Goal: Find specific page/section: Find specific page/section

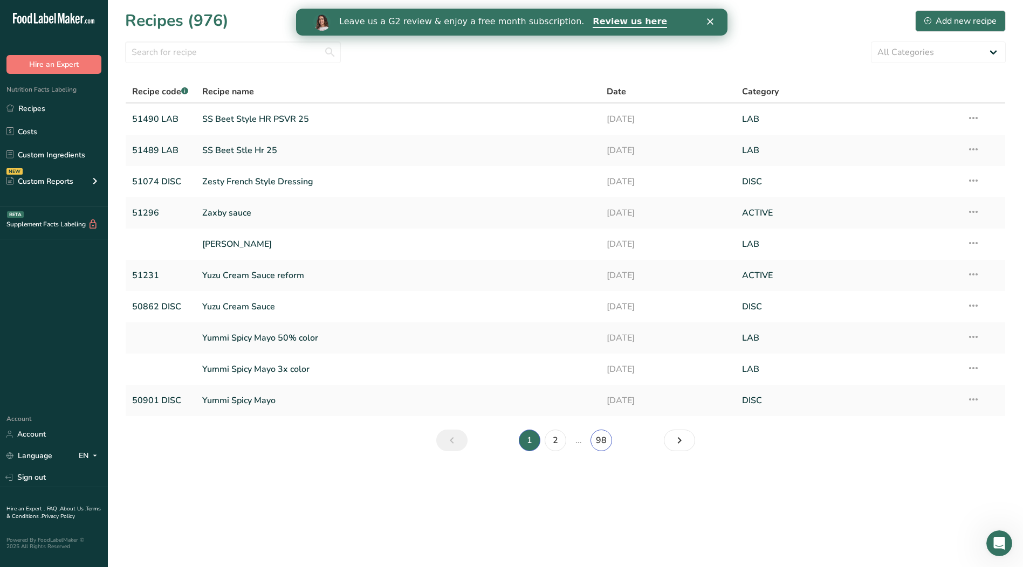
click at [603, 444] on link "98" at bounding box center [602, 441] width 22 height 22
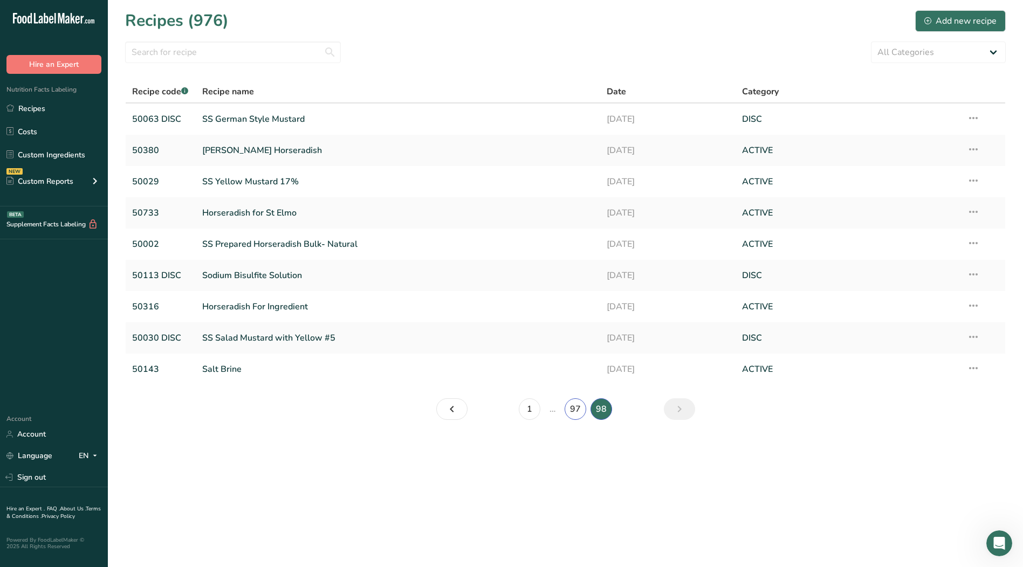
click at [577, 412] on link "97" at bounding box center [576, 410] width 22 height 22
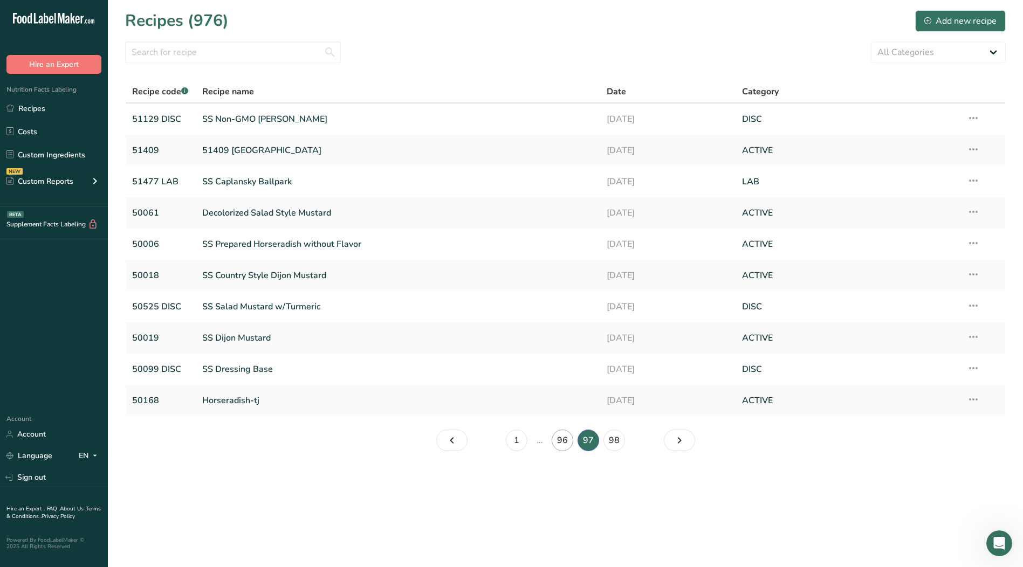
click at [564, 414] on td "Horseradish-tj" at bounding box center [398, 400] width 405 height 31
click at [558, 443] on link "96" at bounding box center [563, 441] width 22 height 22
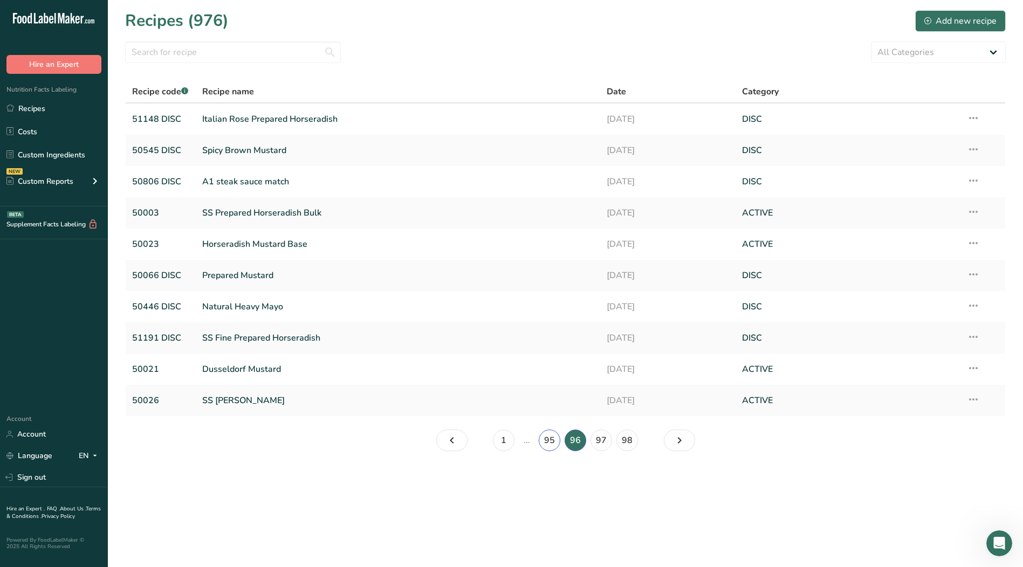
click at [549, 445] on link "95" at bounding box center [550, 441] width 22 height 22
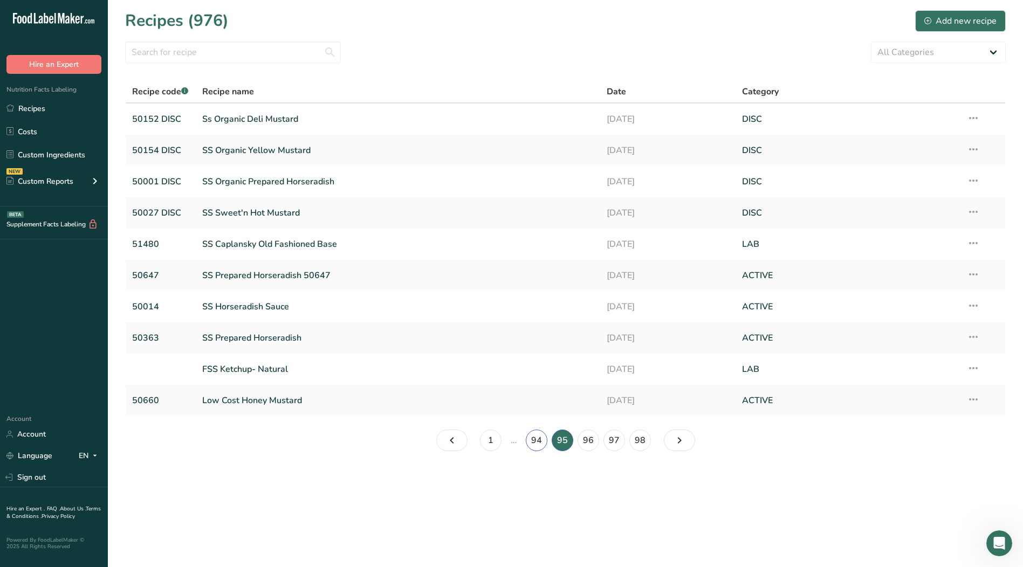
click at [540, 442] on link "94" at bounding box center [537, 441] width 22 height 22
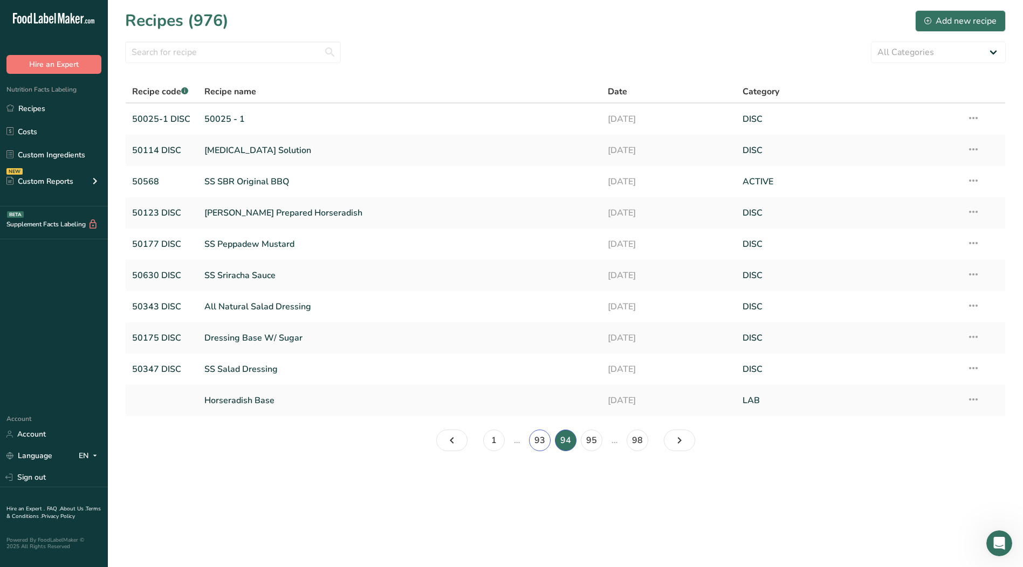
click at [537, 445] on link "93" at bounding box center [540, 441] width 22 height 22
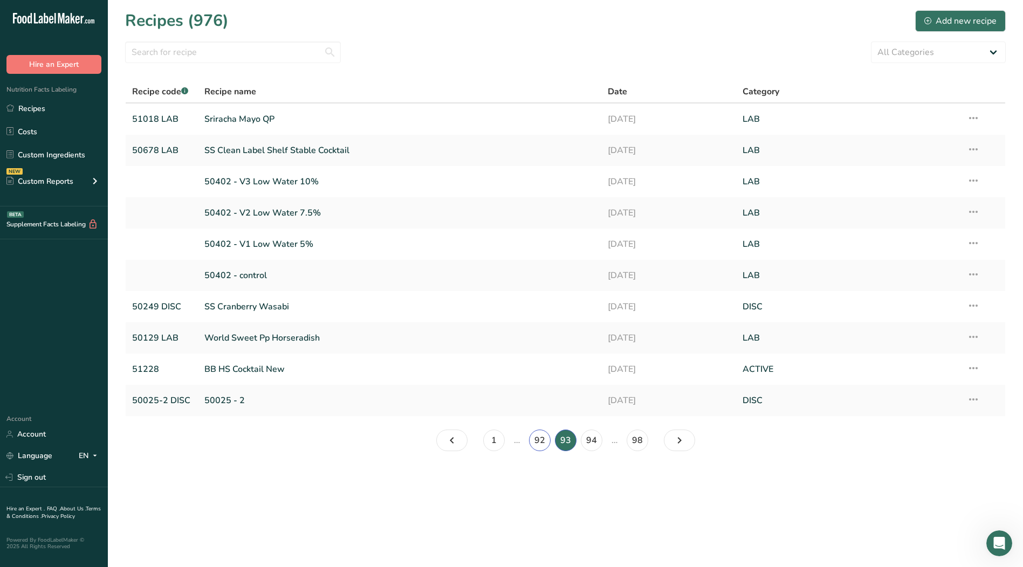
click at [537, 446] on link "92" at bounding box center [540, 441] width 22 height 22
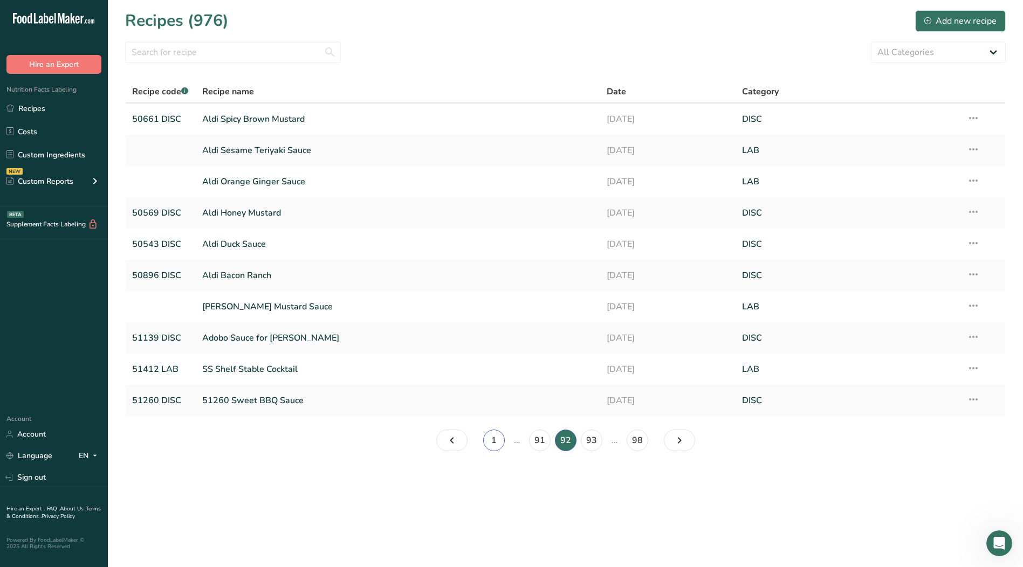
click at [490, 441] on link "1" at bounding box center [494, 441] width 22 height 22
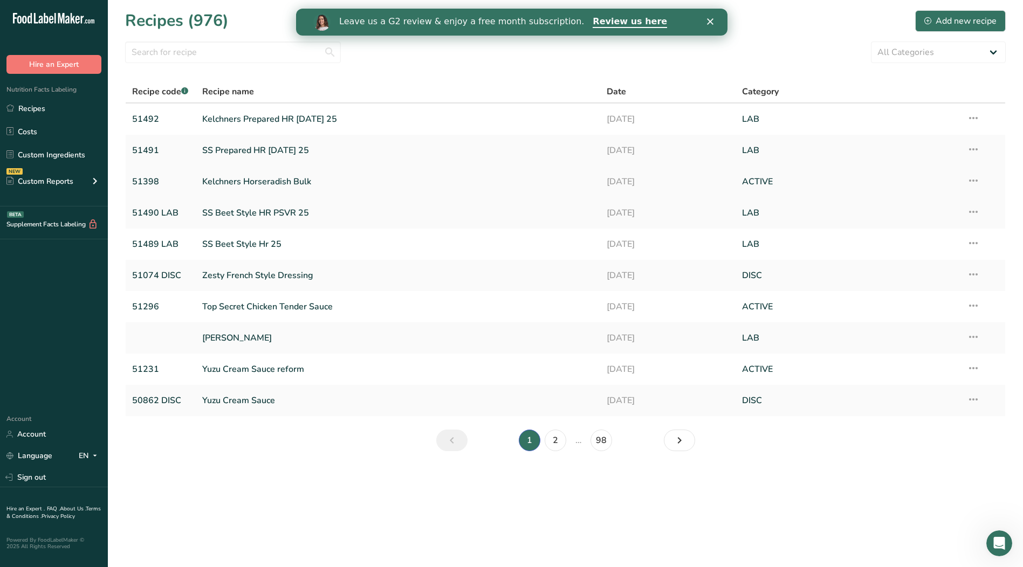
click at [235, 178] on link "Kelchners Horseradish Bulk" at bounding box center [398, 181] width 392 height 23
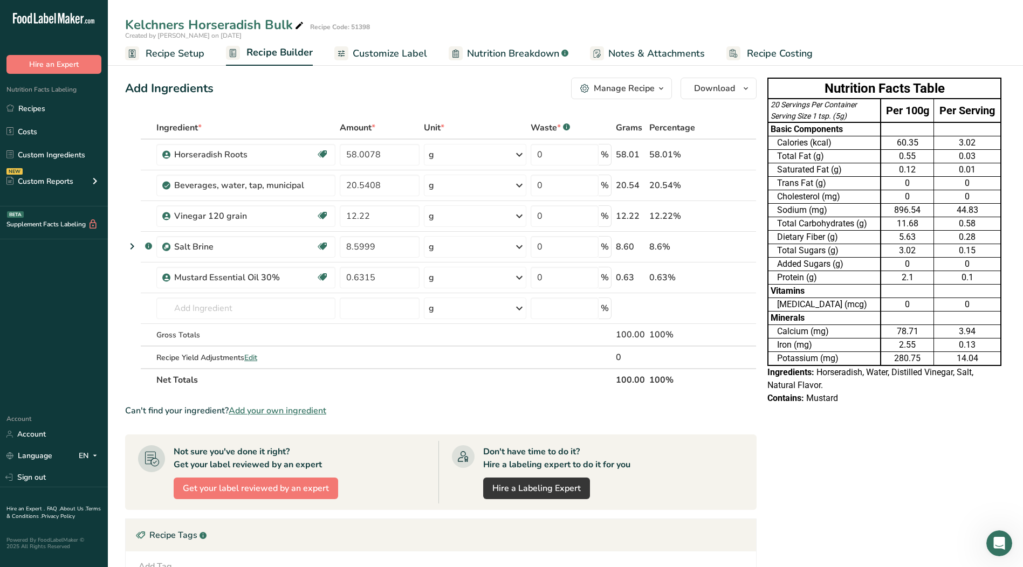
click at [397, 57] on span "Customize Label" at bounding box center [390, 53] width 74 height 15
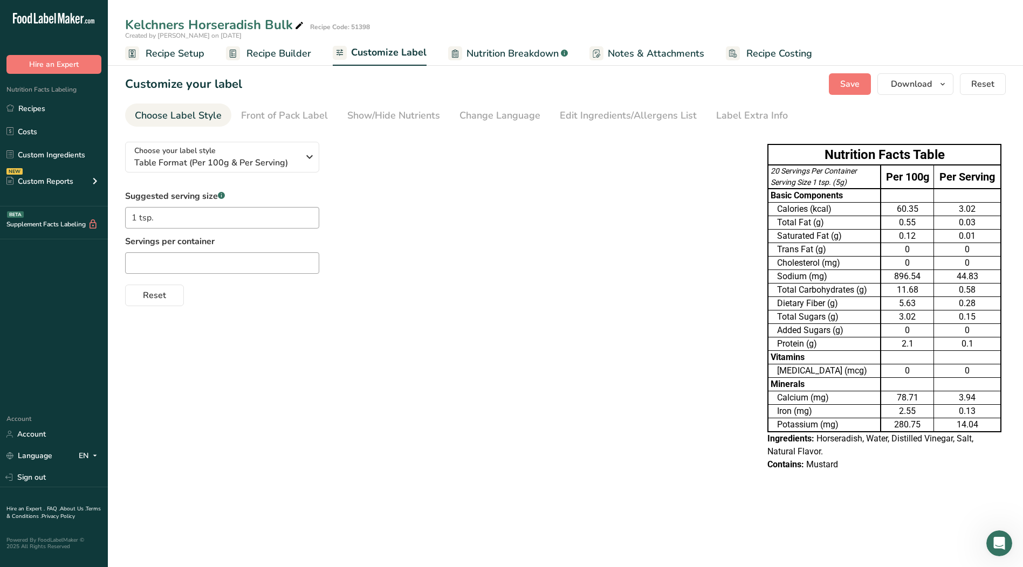
click at [500, 48] on span "Nutrition Breakdown" at bounding box center [513, 53] width 92 height 15
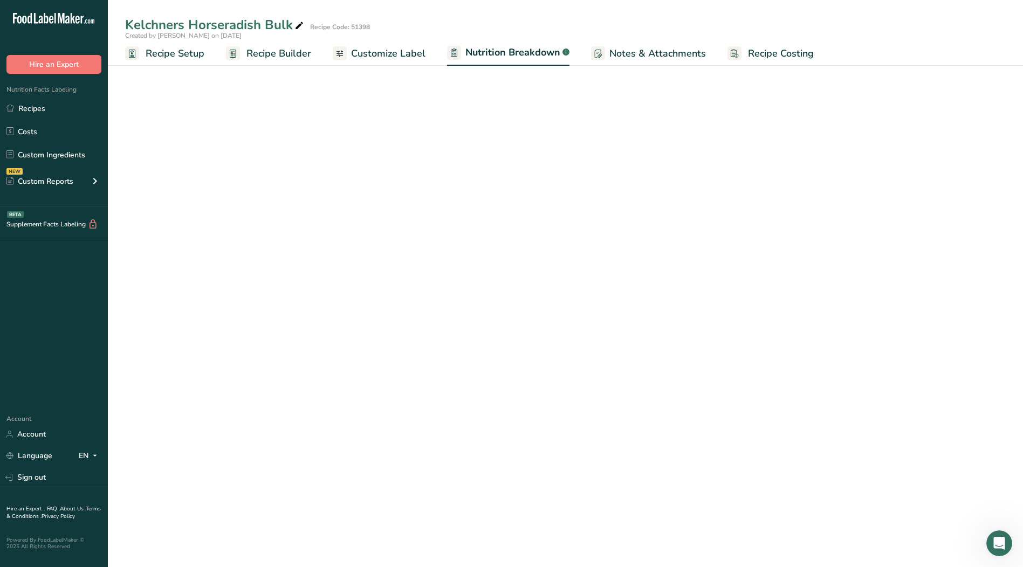
select select "Calories"
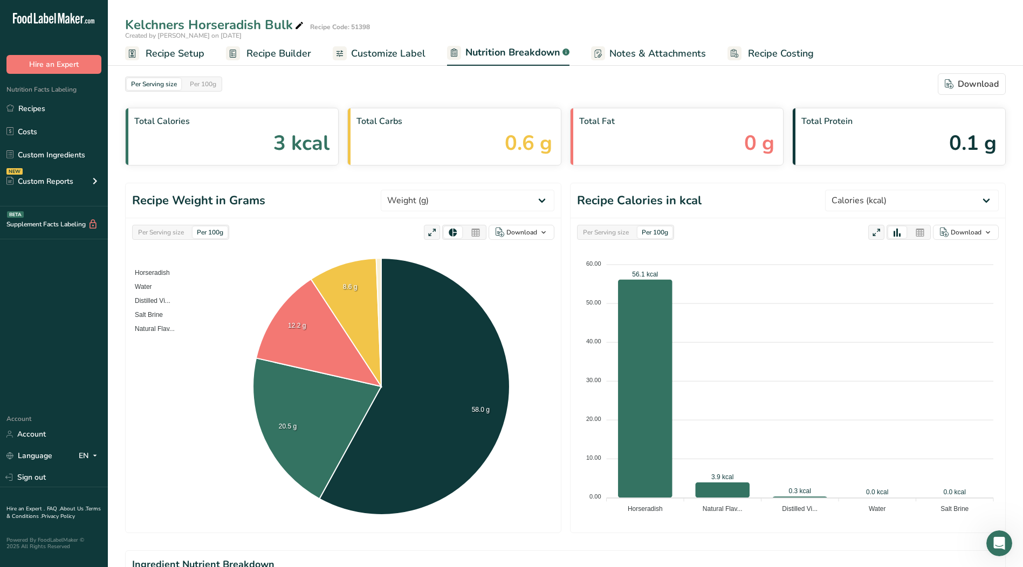
click at [287, 55] on span "Recipe Builder" at bounding box center [278, 53] width 65 height 15
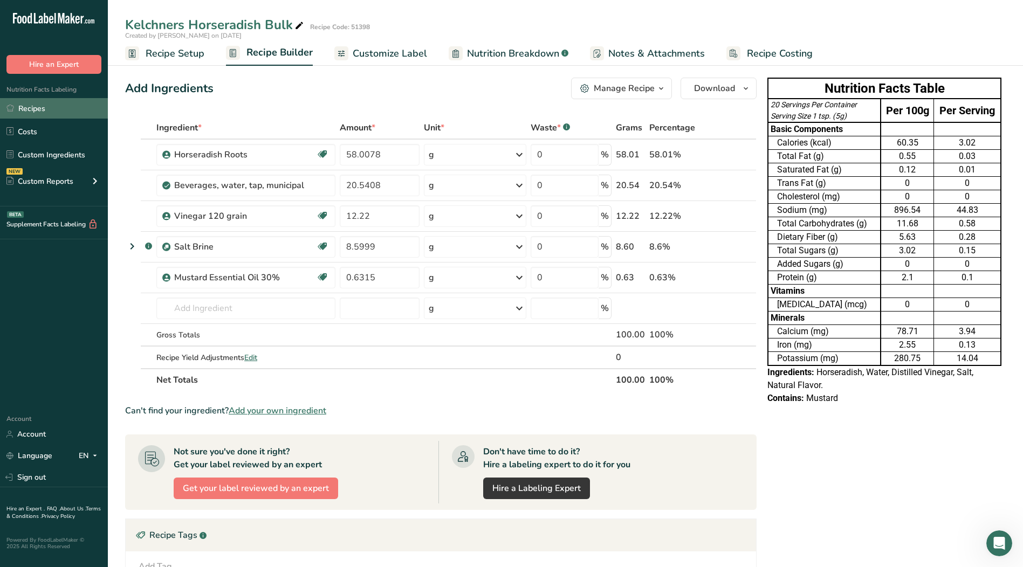
click at [38, 113] on link "Recipes" at bounding box center [54, 108] width 108 height 20
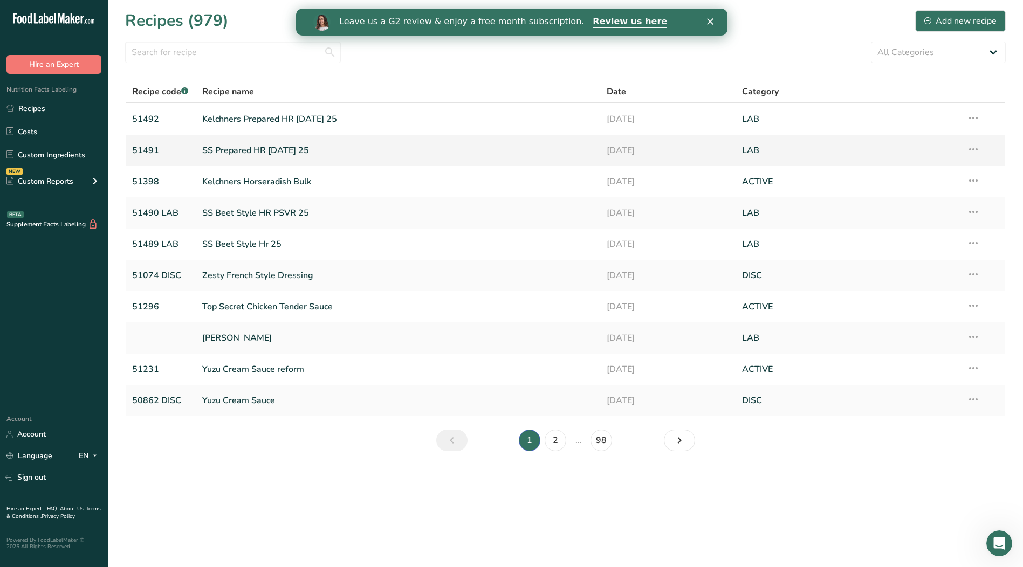
click at [270, 154] on link "SS Prepared HR [DATE] 25" at bounding box center [398, 150] width 392 height 23
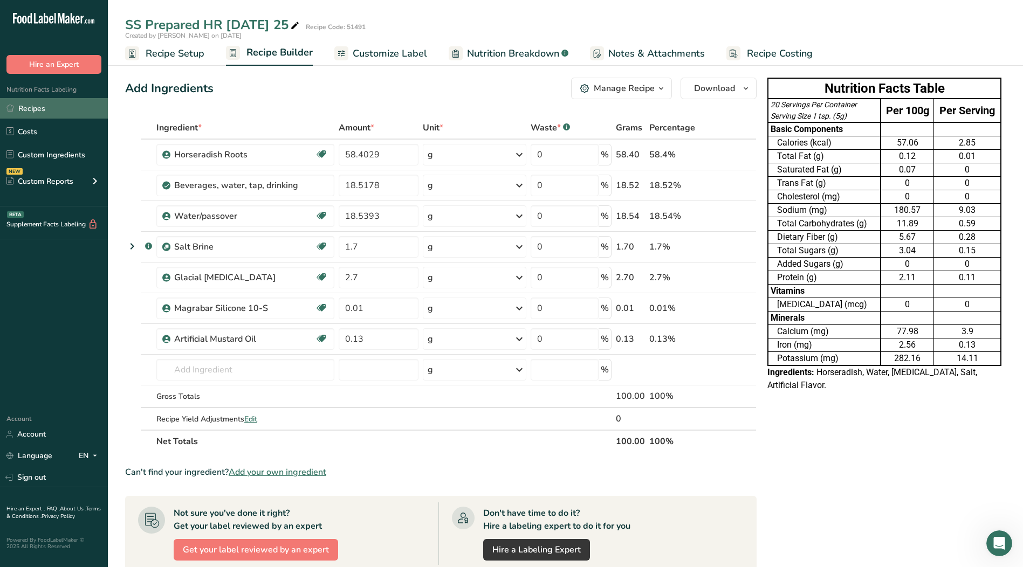
click at [49, 108] on link "Recipes" at bounding box center [54, 108] width 108 height 20
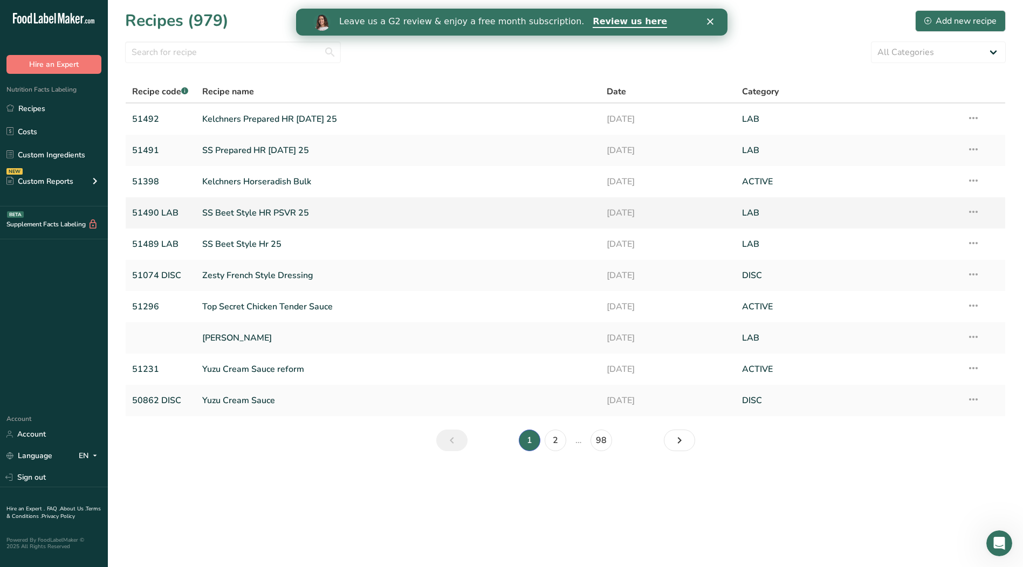
click at [232, 215] on link "SS Beet Style HR PSVR 25" at bounding box center [398, 213] width 392 height 23
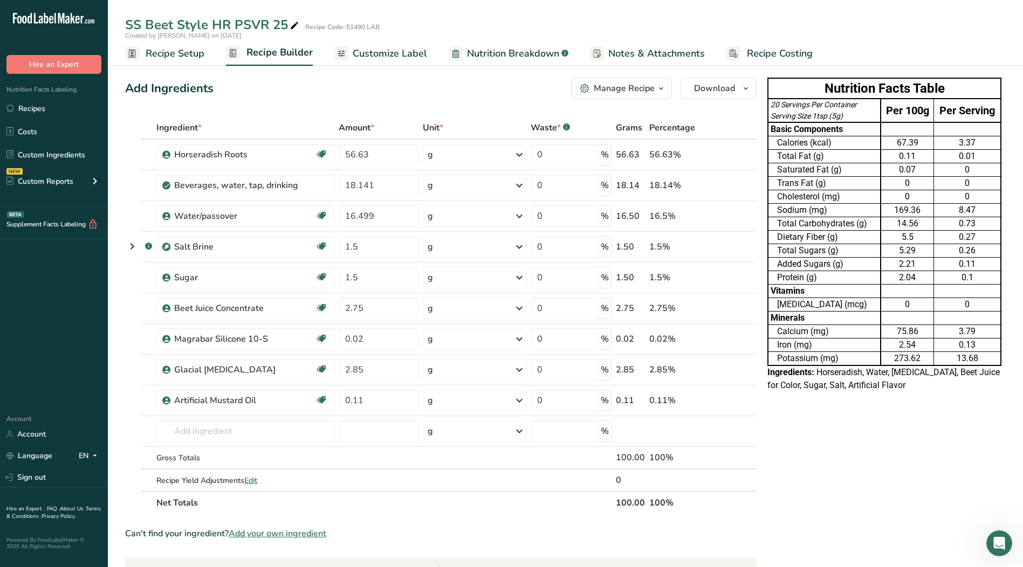
click at [499, 54] on span "Nutrition Breakdown" at bounding box center [513, 53] width 92 height 15
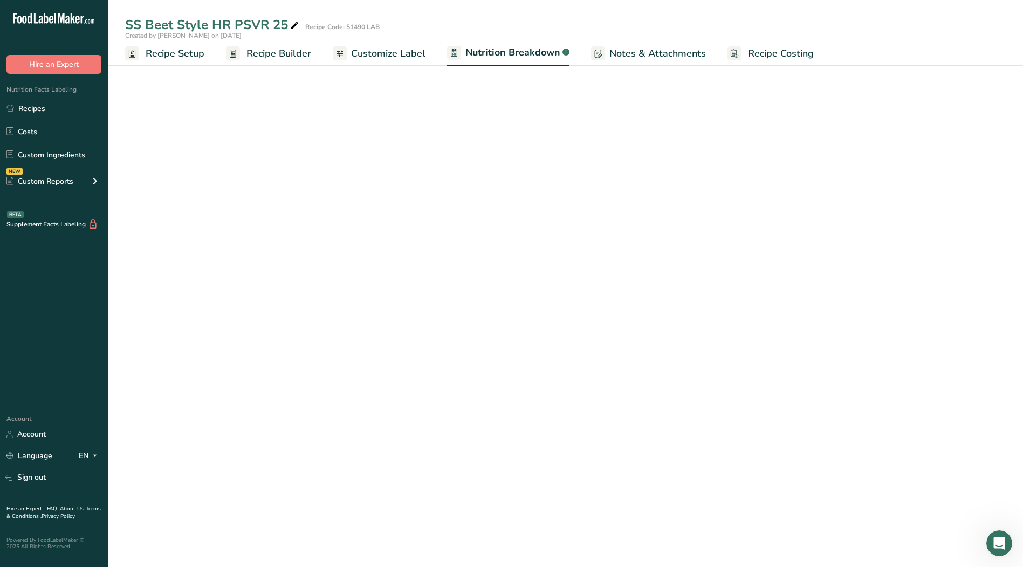
select select "Calories"
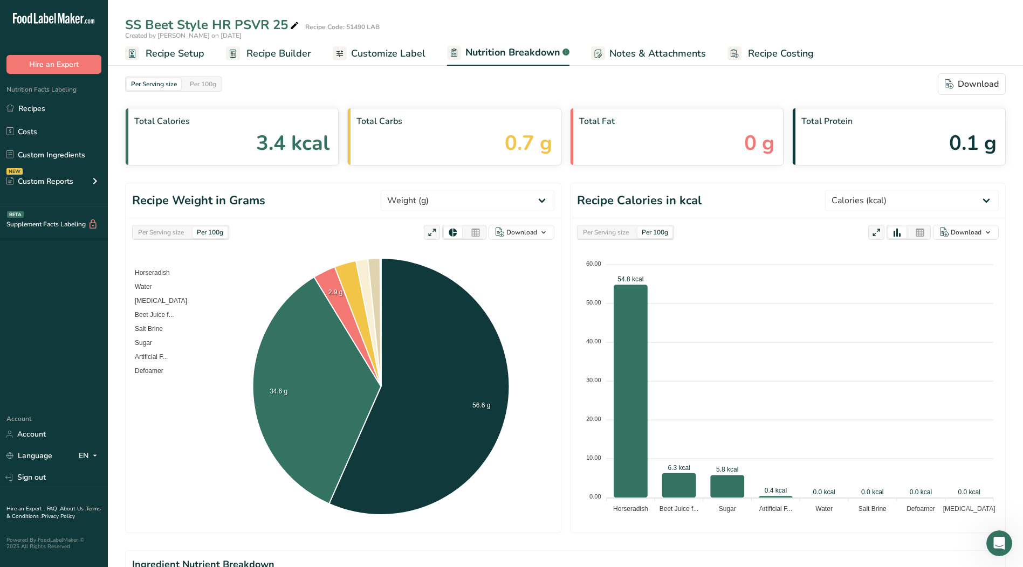
click at [383, 50] on span "Customize Label" at bounding box center [388, 53] width 74 height 15
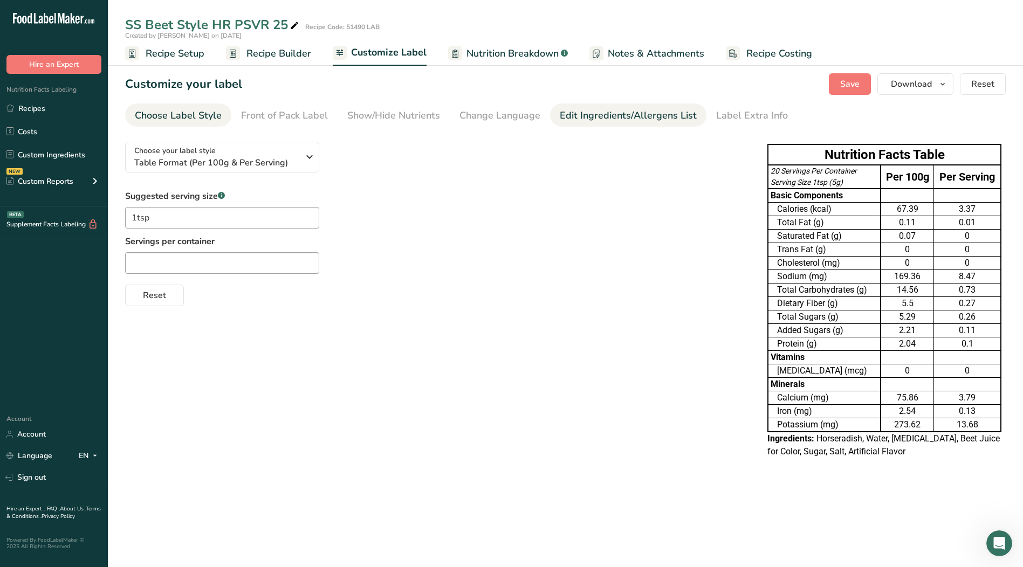
click at [610, 115] on div "Edit Ingredients/Allergens List" at bounding box center [628, 115] width 137 height 15
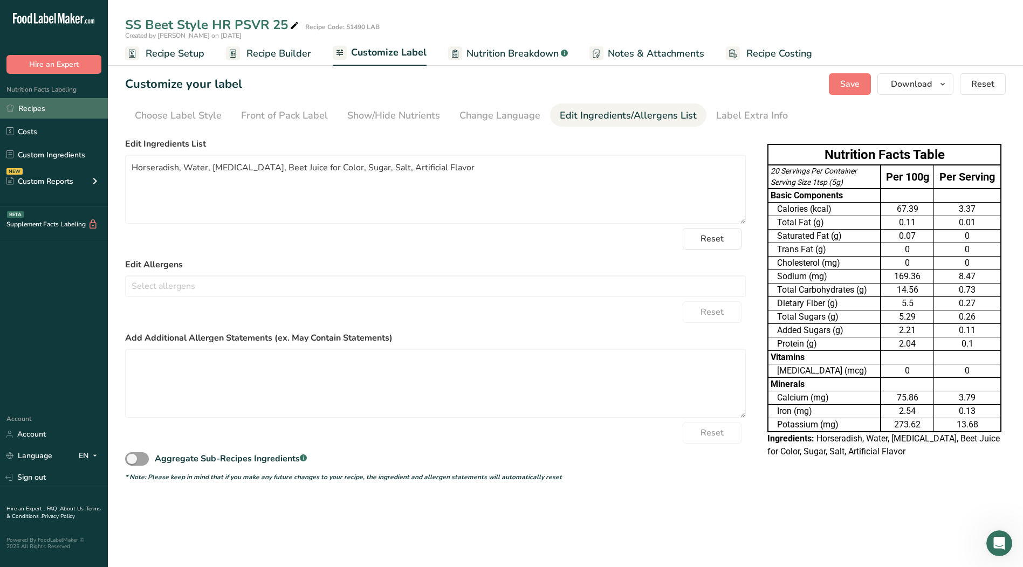
click at [30, 109] on link "Recipes" at bounding box center [54, 108] width 108 height 20
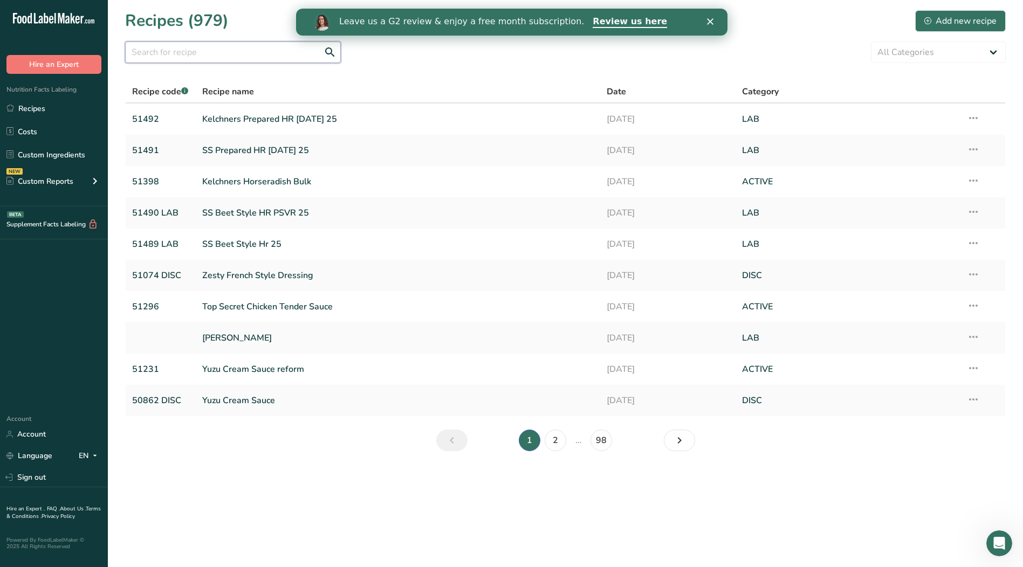
click at [213, 54] on input "text" at bounding box center [233, 53] width 216 height 22
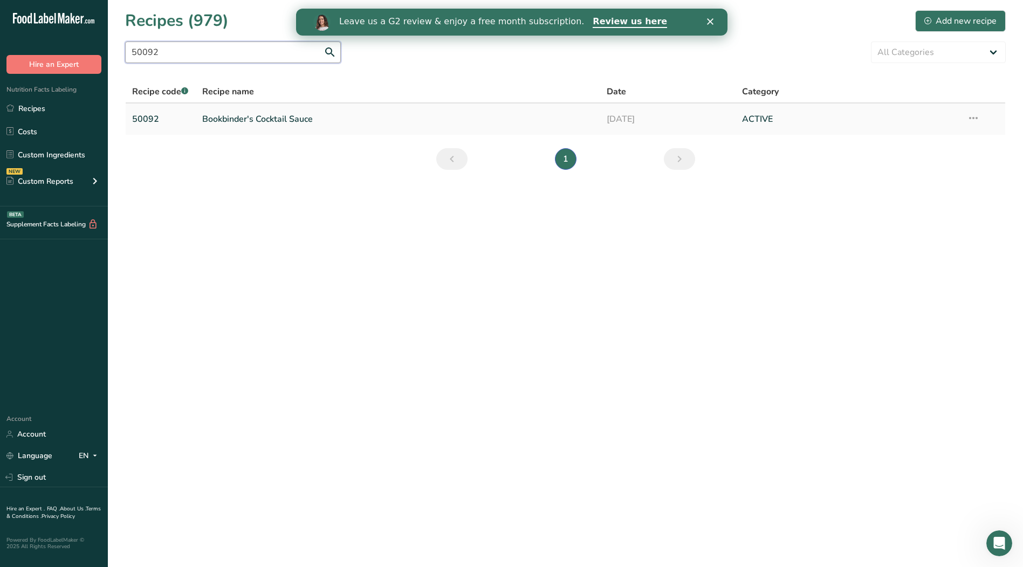
type input "50092"
click at [242, 121] on link "Bookbinder's Cocktail Sauce" at bounding box center [398, 119] width 392 height 23
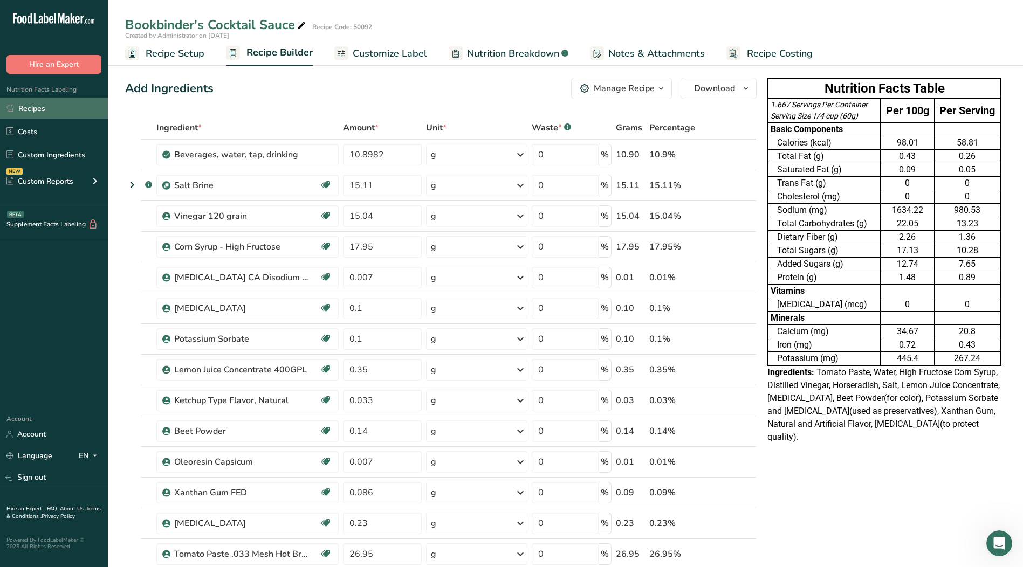
drag, startPoint x: 31, startPoint y: 112, endPoint x: 38, endPoint y: 111, distance: 7.6
click at [31, 112] on link "Recipes" at bounding box center [54, 108] width 108 height 20
